Goal: Task Accomplishment & Management: Use online tool/utility

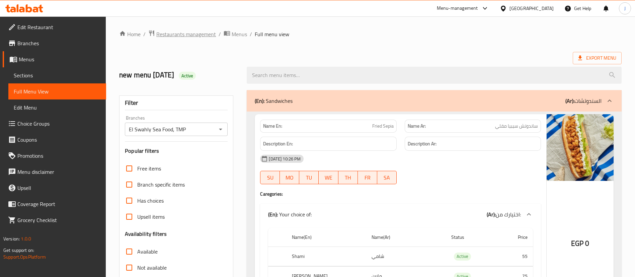
click at [170, 36] on span "Restaurants management" at bounding box center [186, 34] width 60 height 8
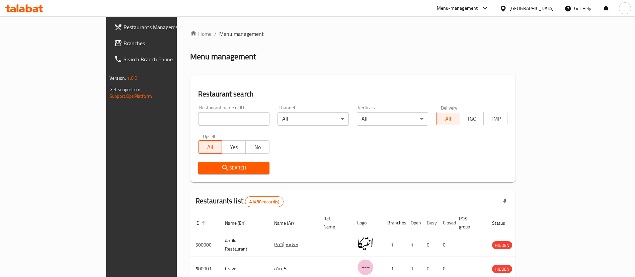
click at [198, 118] on input "search" at bounding box center [233, 118] width 71 height 13
paste input "501126"
type input "501126"
click button "Search" at bounding box center [233, 168] width 71 height 12
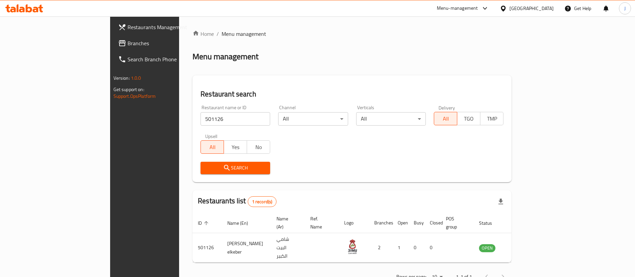
click at [472, 53] on div "Menu management" at bounding box center [352, 56] width 319 height 11
